Goal: Book appointment/travel/reservation

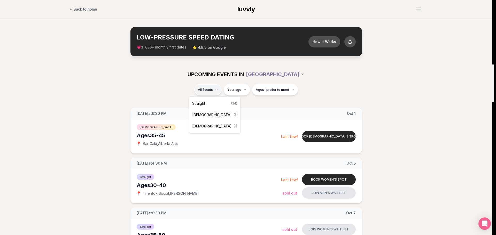
click at [205, 101] on span "Straight" at bounding box center [198, 103] width 13 height 5
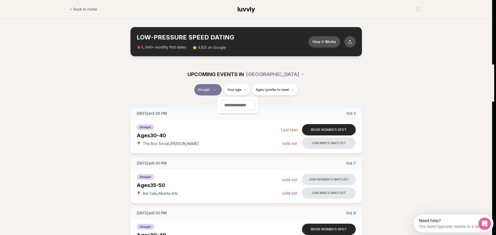
type input "**"
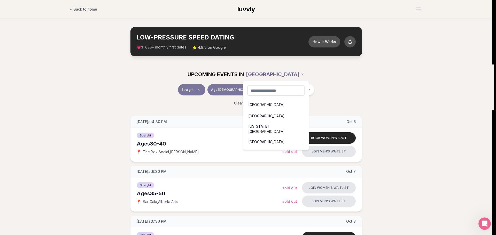
click at [253, 104] on div "[GEOGRAPHIC_DATA]" at bounding box center [276, 104] width 64 height 11
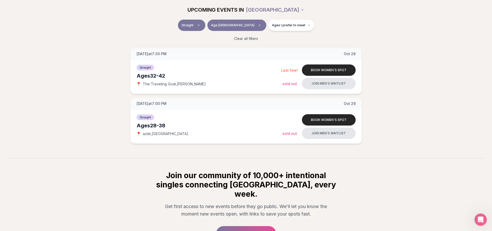
scroll to position [513, 0]
